Goal: Information Seeking & Learning: Find specific fact

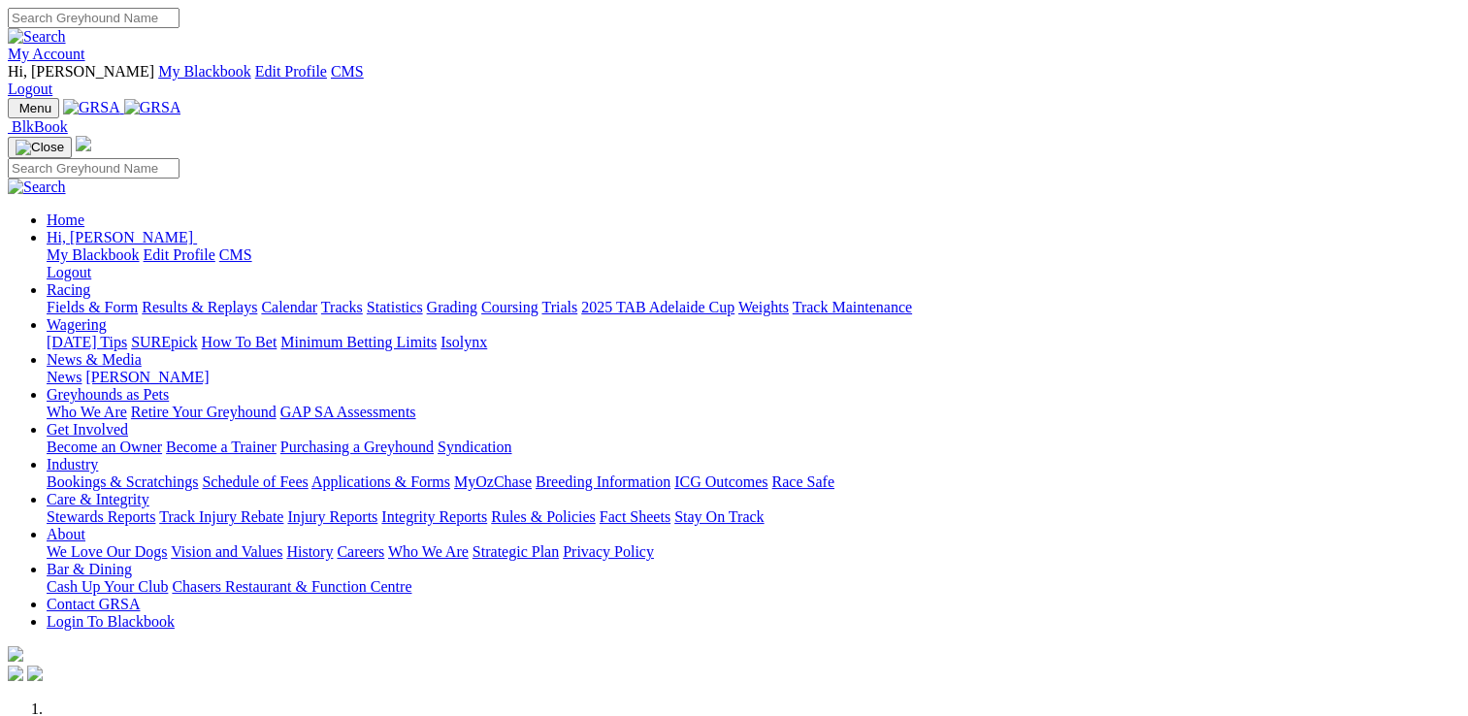
click at [155, 508] on link "Stewards Reports" at bounding box center [101, 516] width 109 height 16
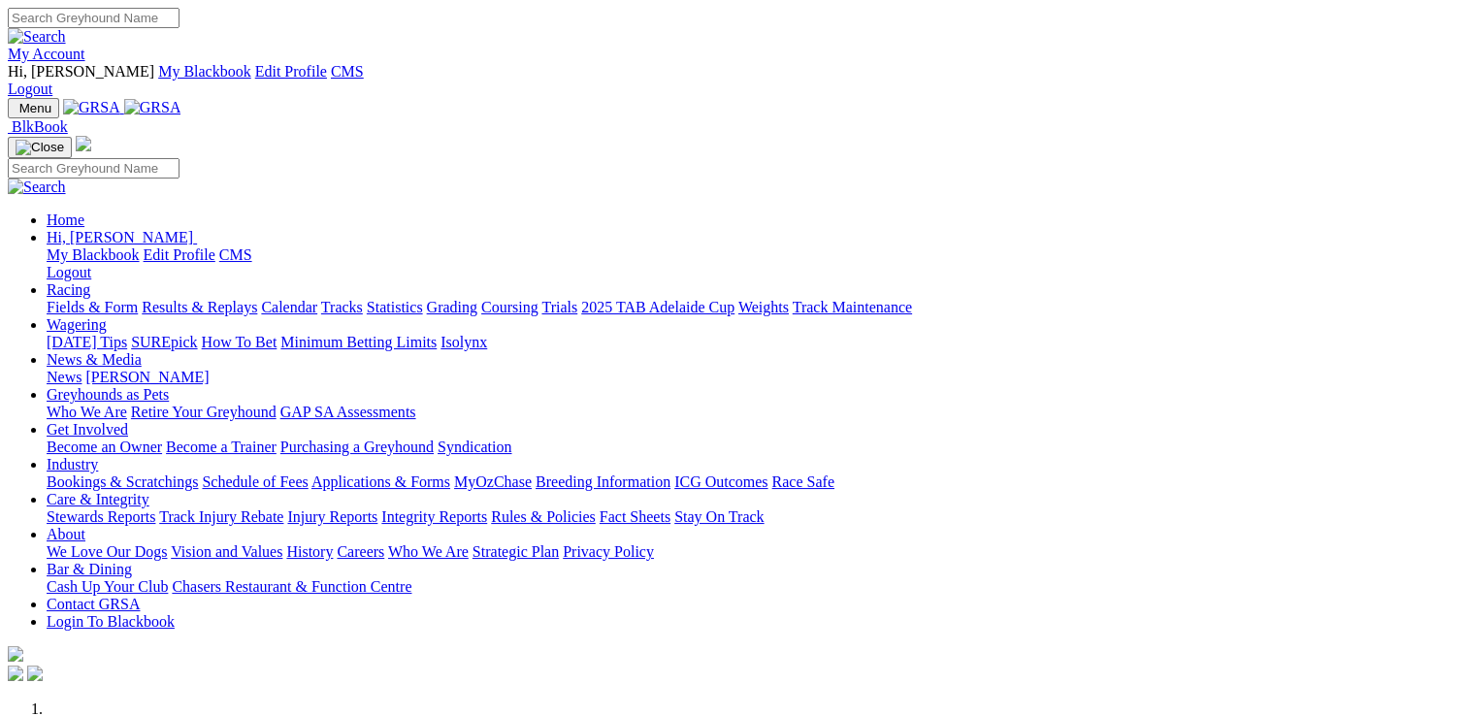
click at [149, 491] on link "Care & Integrity" at bounding box center [98, 499] width 103 height 16
click at [155, 508] on link "Stewards Reports" at bounding box center [101, 516] width 109 height 16
